Goal: Navigation & Orientation: Find specific page/section

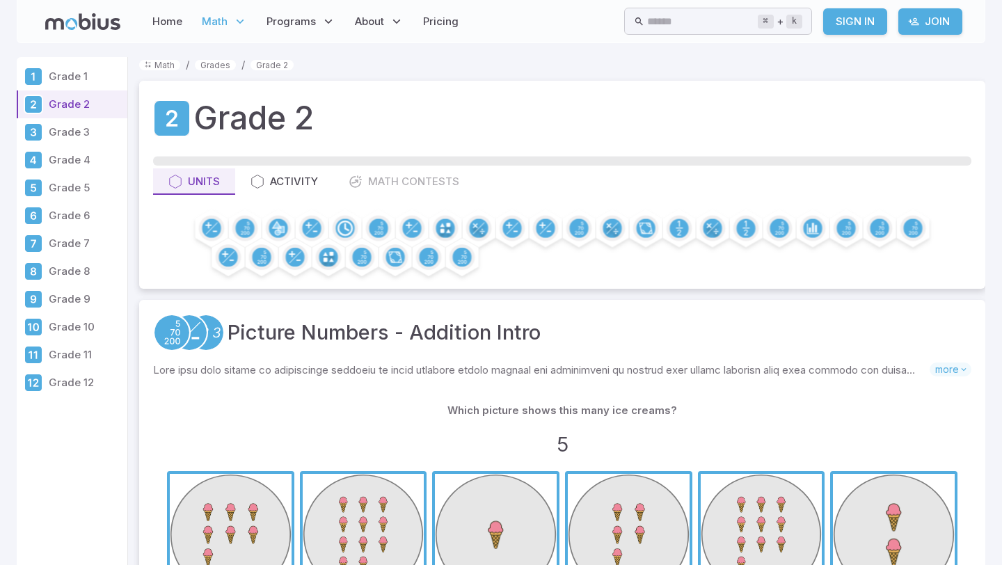
click at [64, 82] on p "Grade 1" at bounding box center [85, 76] width 73 height 15
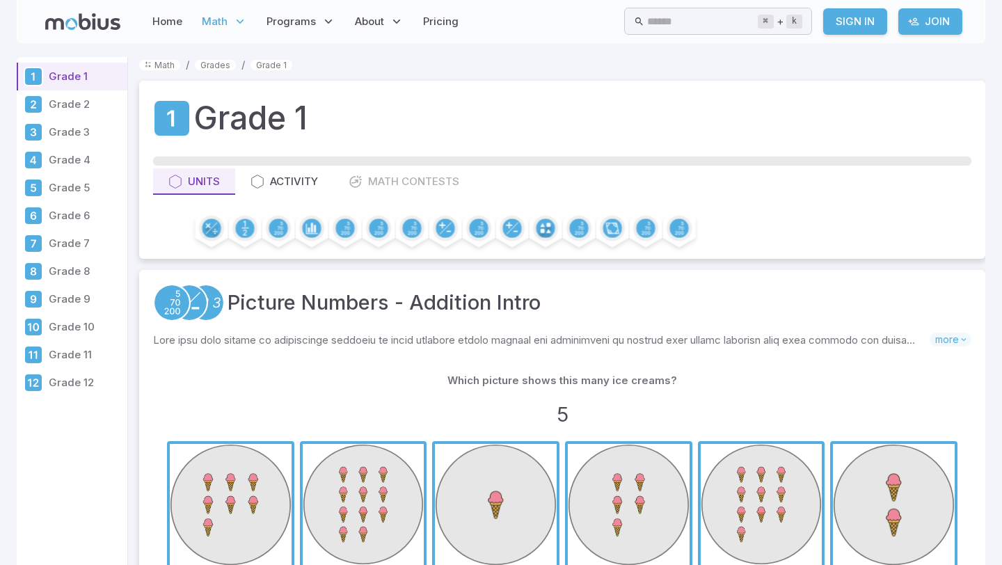
click at [73, 196] on link "Grade 5" at bounding box center [72, 188] width 111 height 28
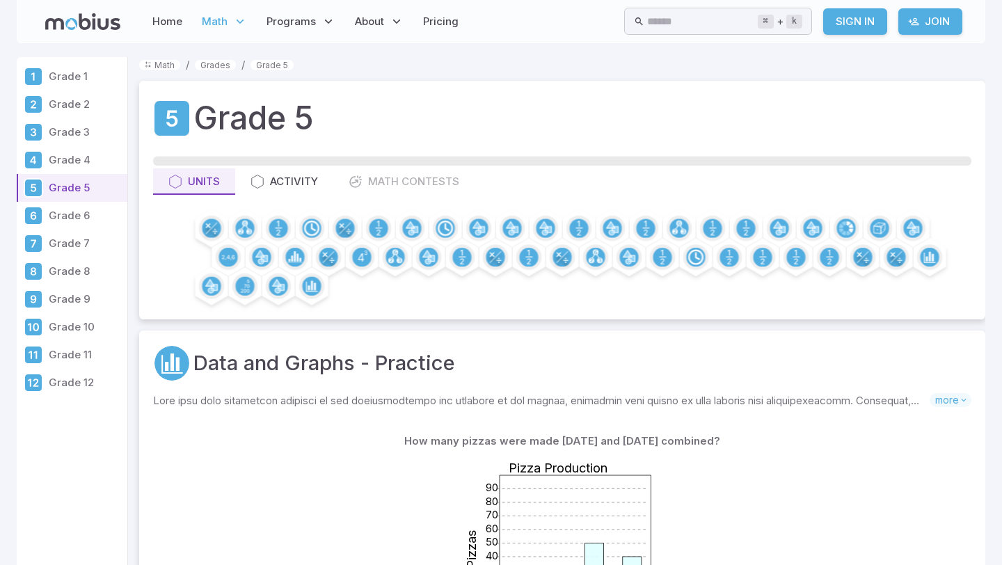
click at [70, 77] on p "Grade 1" at bounding box center [85, 76] width 73 height 15
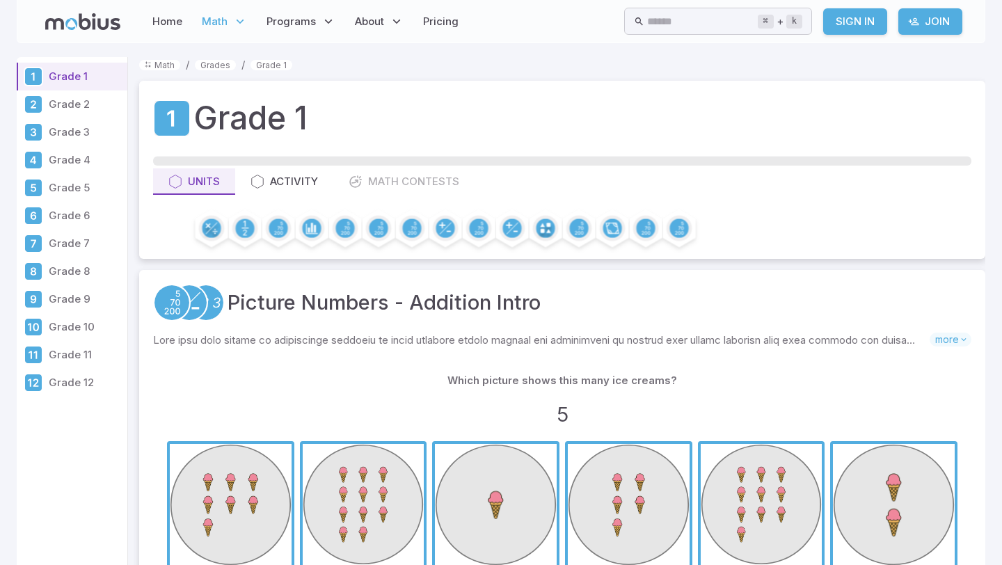
click at [70, 109] on p "Grade 2" at bounding box center [85, 104] width 73 height 15
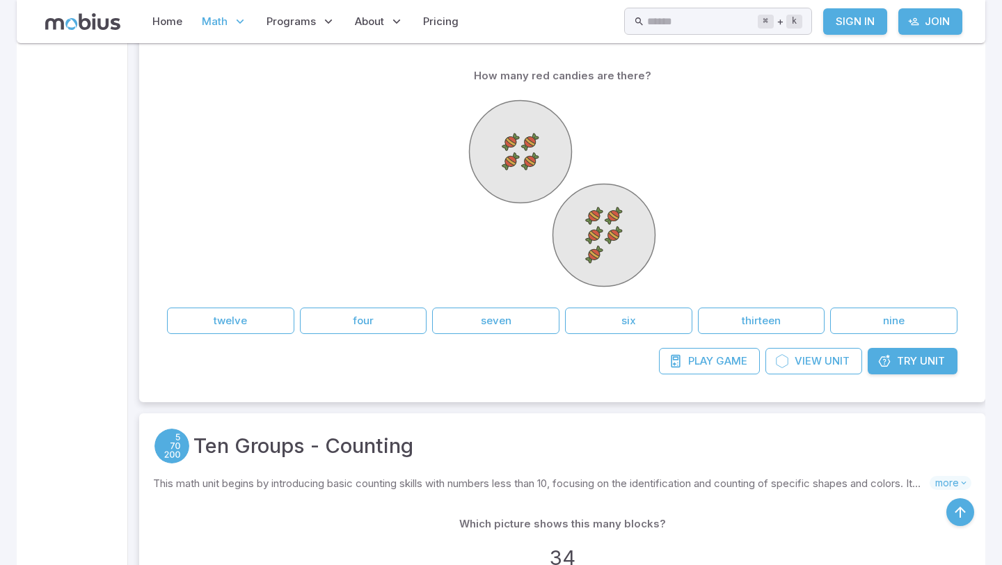
scroll to position [2897, 0]
